Goal: Task Accomplishment & Management: Use online tool/utility

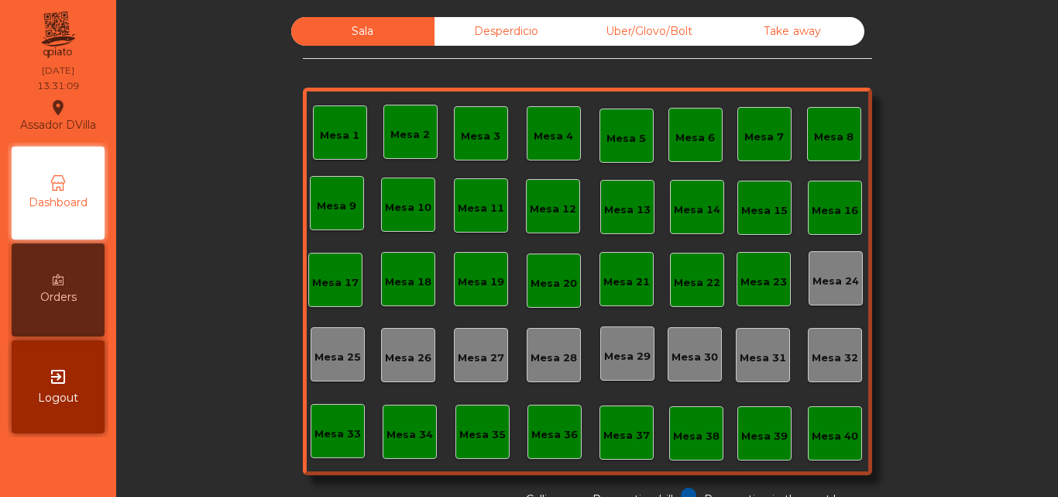
click at [79, 374] on div "exit_to_app Logout" at bounding box center [58, 386] width 93 height 93
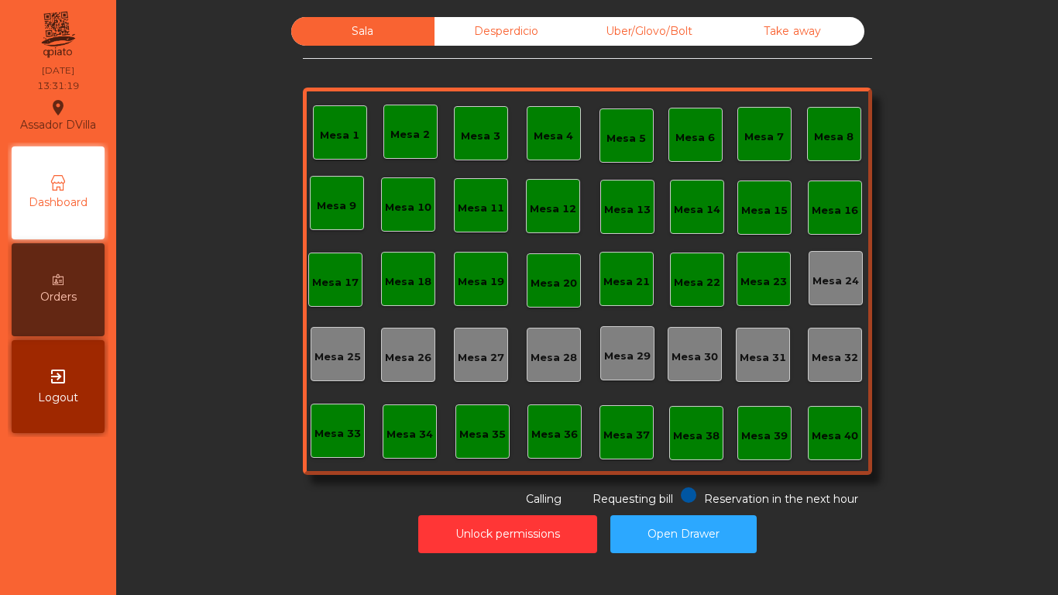
click at [521, 38] on div "Desperdicio" at bounding box center [506, 31] width 143 height 29
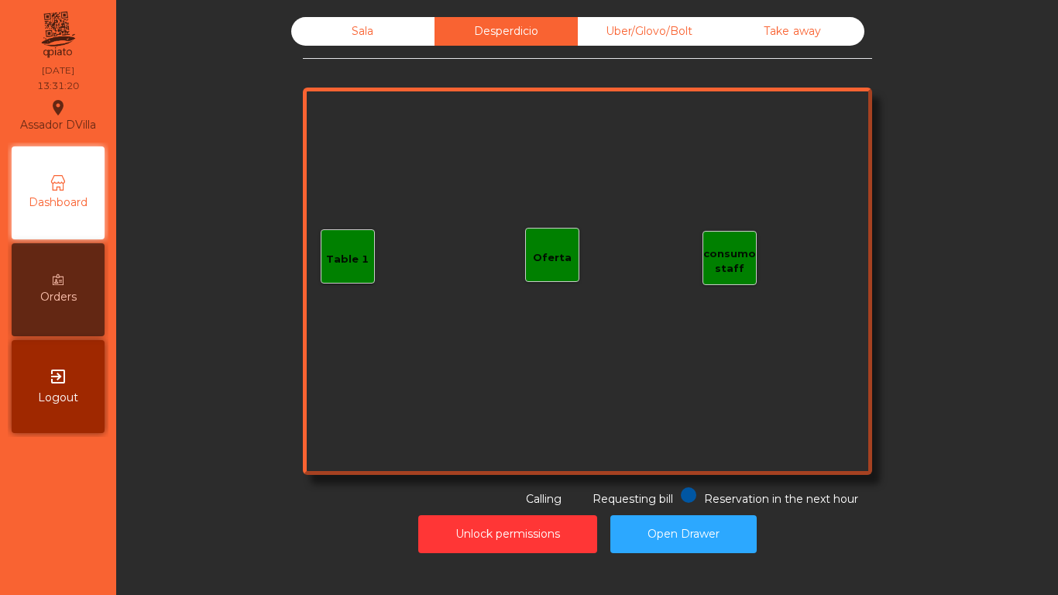
click at [372, 60] on div "Sala Desperdicio Uber/Glovo/Bolt Take away Table 1 consumo staff Oferta Reserva…" at bounding box center [587, 262] width 569 height 490
click at [370, 43] on div "Sala" at bounding box center [362, 31] width 143 height 29
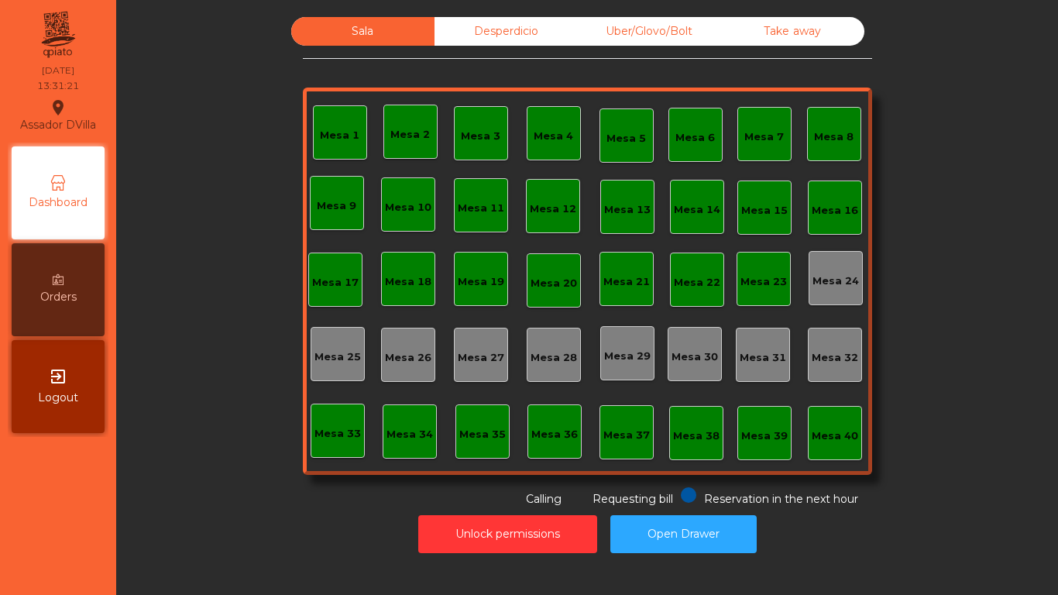
click at [145, 172] on div "Sala Desperdicio Uber/Glovo/Bolt Take away Mesa 1 Mesa 2 Mesa 3 [GEOGRAPHIC_DAT…" at bounding box center [587, 262] width 900 height 490
click at [481, 142] on div "Mesa 3" at bounding box center [481, 136] width 40 height 15
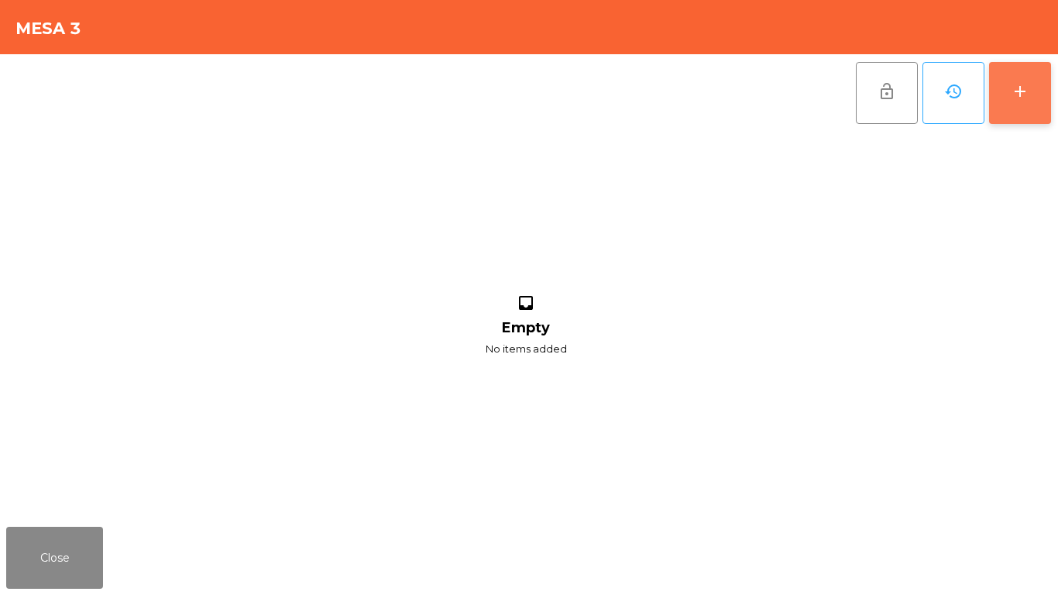
click at [1012, 96] on div "add" at bounding box center [1020, 91] width 19 height 19
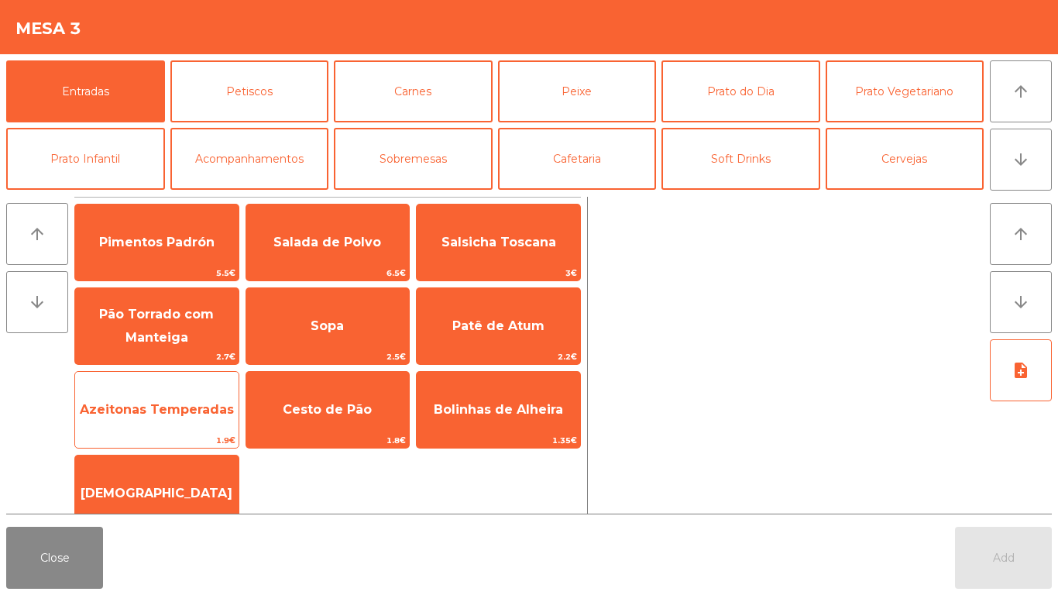
drag, startPoint x: 331, startPoint y: 421, endPoint x: 233, endPoint y: 418, distance: 97.7
click at [329, 420] on span "Cesto de Pão" at bounding box center [327, 410] width 163 height 42
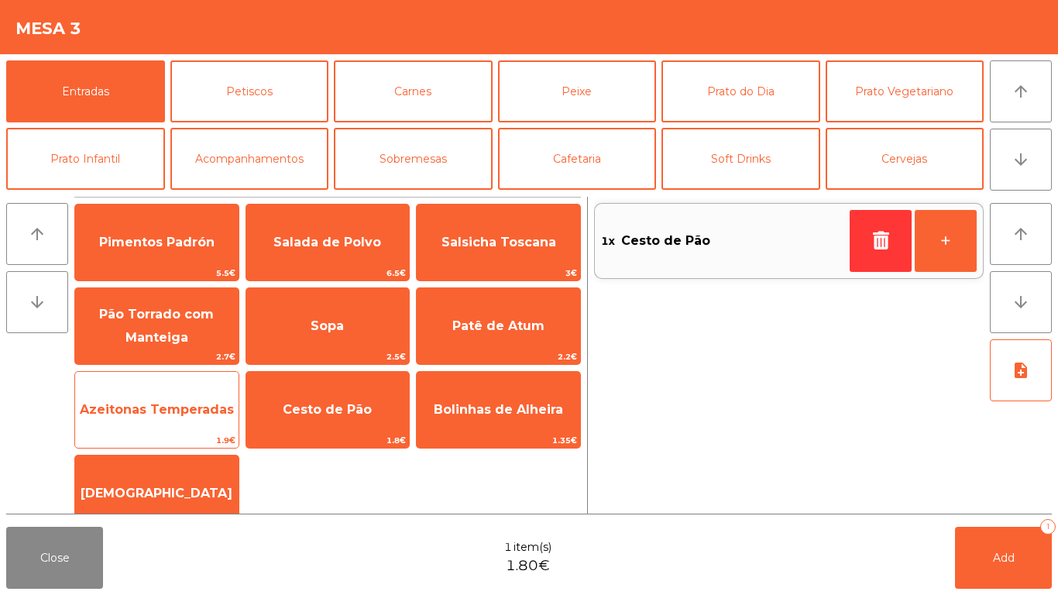
click at [191, 417] on span "Azeitonas Temperadas" at bounding box center [156, 410] width 163 height 42
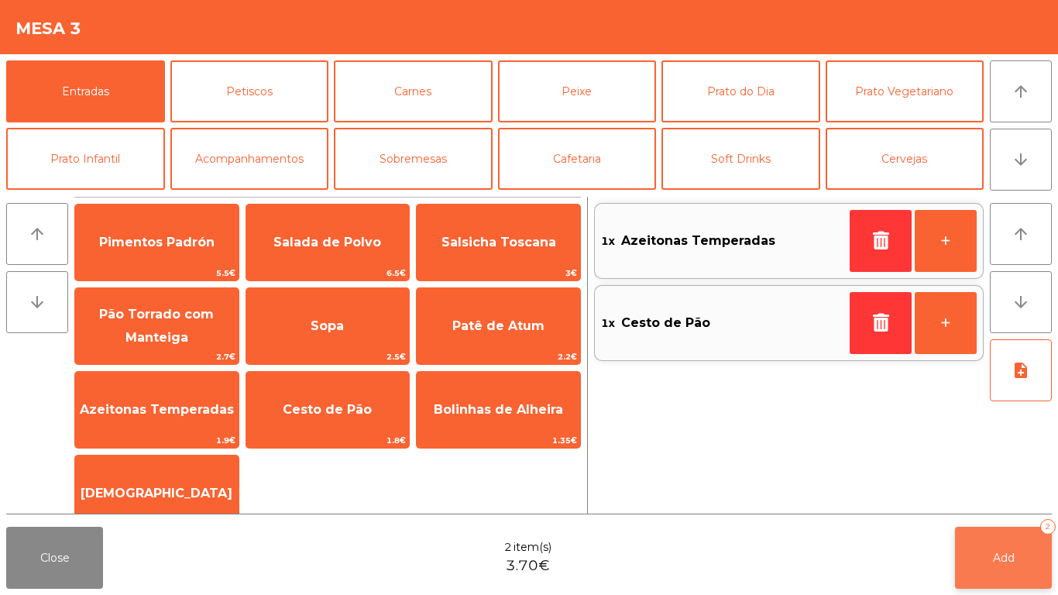
click at [1011, 539] on button "Add 2" at bounding box center [1003, 558] width 97 height 62
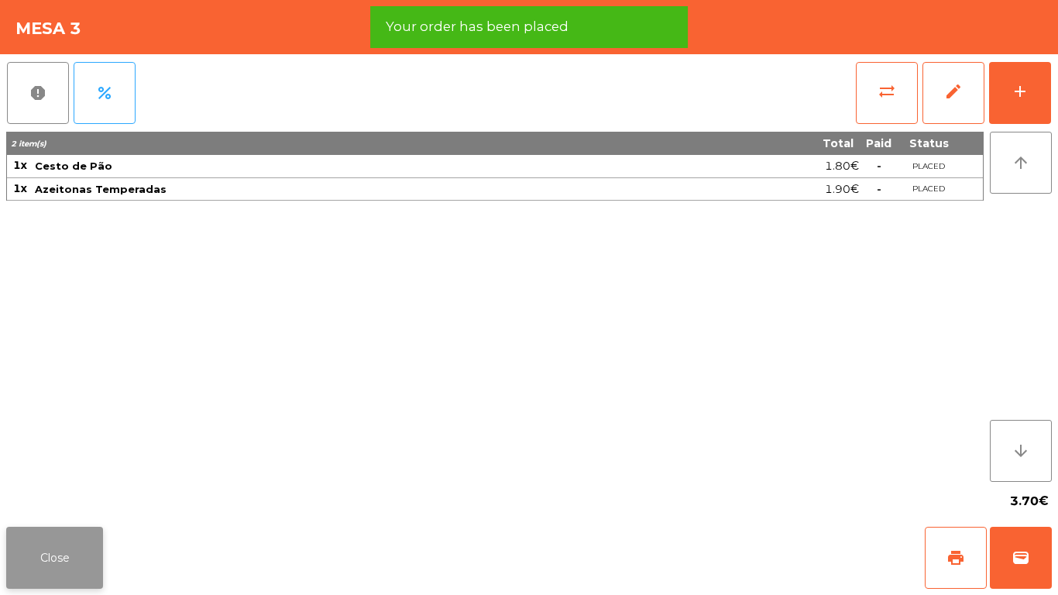
click at [59, 559] on button "Close" at bounding box center [54, 558] width 97 height 62
